Goal: Information Seeking & Learning: Learn about a topic

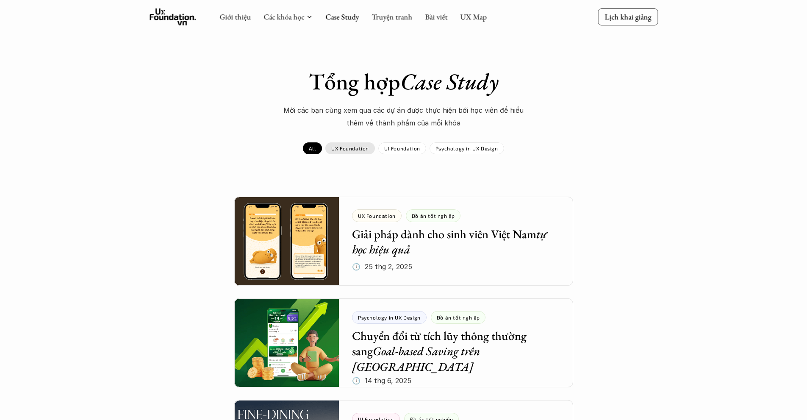
click at [353, 149] on p "UX Foundation" at bounding box center [350, 148] width 38 height 6
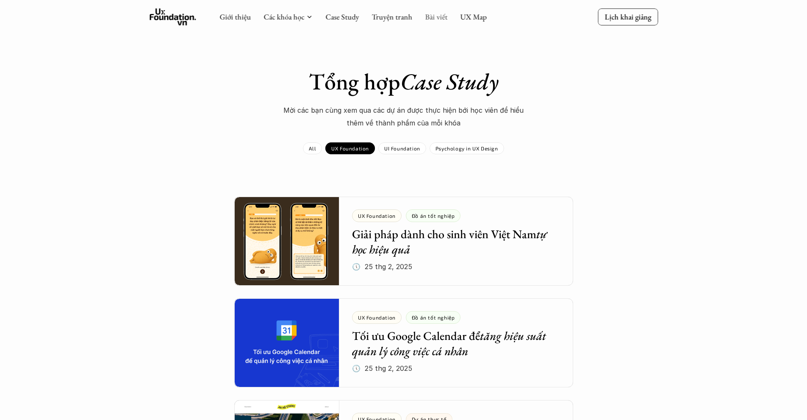
click at [427, 19] on link "Bài viết" at bounding box center [436, 17] width 22 height 10
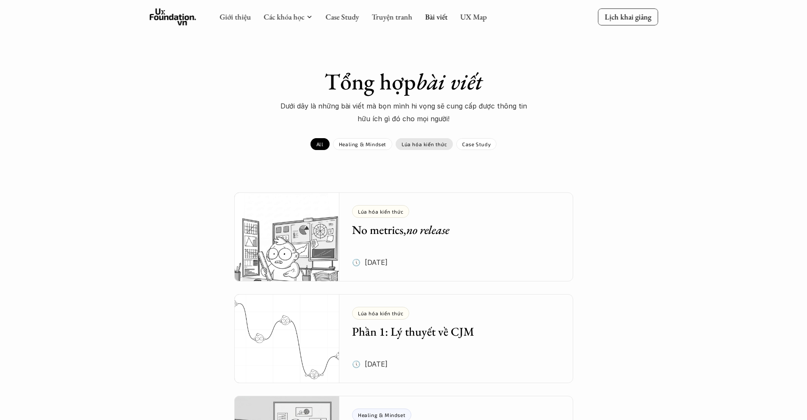
click at [416, 145] on p "Lúa hóa kiến thức" at bounding box center [424, 144] width 45 height 6
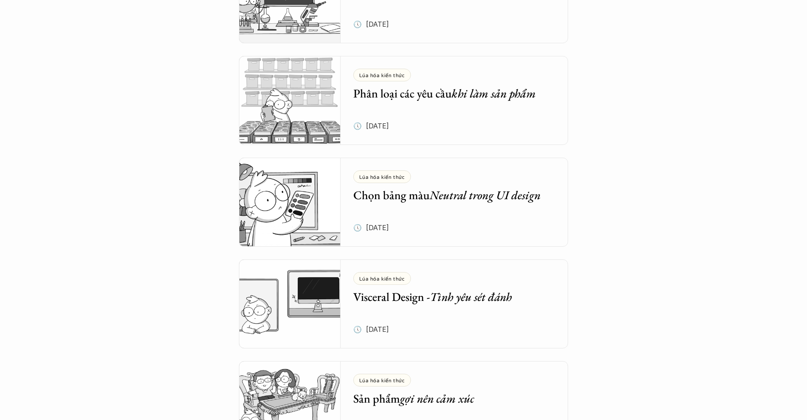
scroll to position [956, 0]
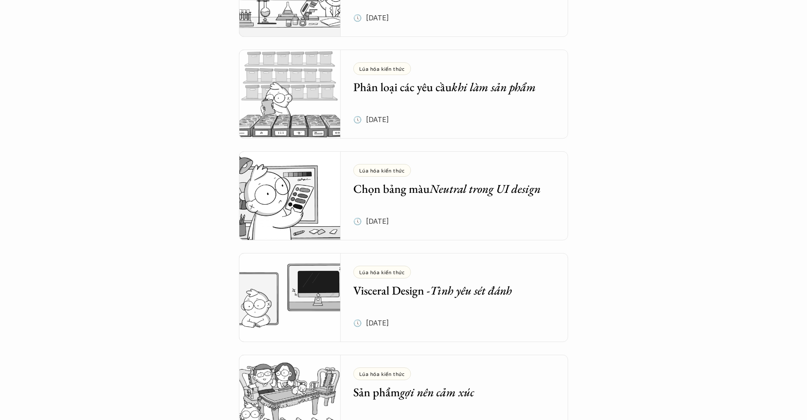
click at [417, 196] on h5 "Chọn bảng màu Neutral trong UI design" at bounding box center [447, 188] width 189 height 15
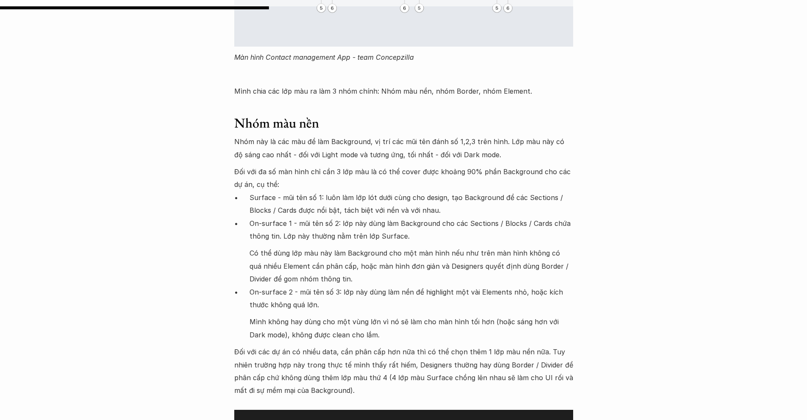
scroll to position [2861, 0]
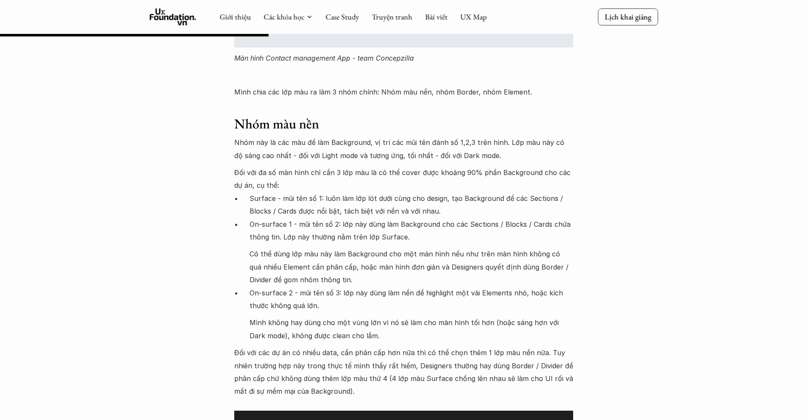
click at [388, 136] on p "Nhóm này là các màu để làm Background, vị trí các mũi tên đánh số 1,2,3 trên hì…" at bounding box center [403, 149] width 339 height 26
click at [366, 136] on p "Nhóm này là các màu để làm Background, vị trí các mũi tên đánh số 1,2,3 trên hì…" at bounding box center [403, 149] width 339 height 26
